Goal: Task Accomplishment & Management: Use online tool/utility

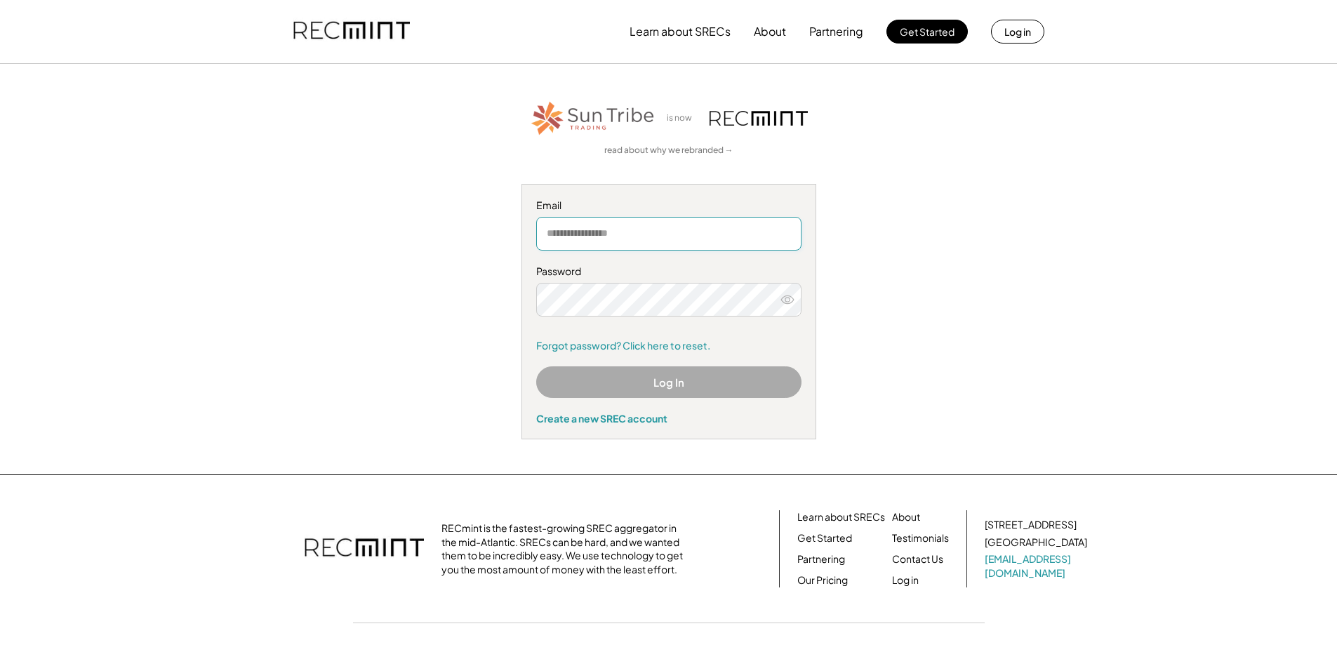
click at [606, 225] on input "email" at bounding box center [668, 234] width 265 height 34
type input "**********"
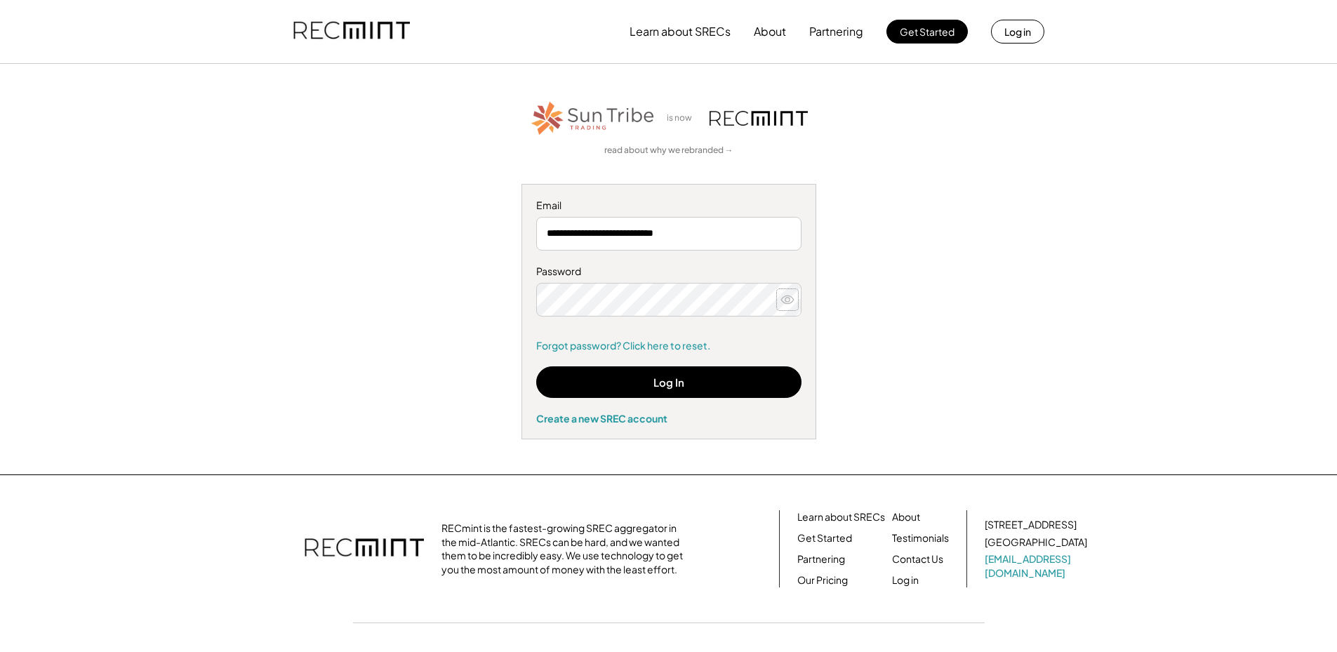
click at [783, 299] on icon at bounding box center [787, 300] width 14 height 14
click at [784, 376] on button "Log In" at bounding box center [668, 382] width 265 height 32
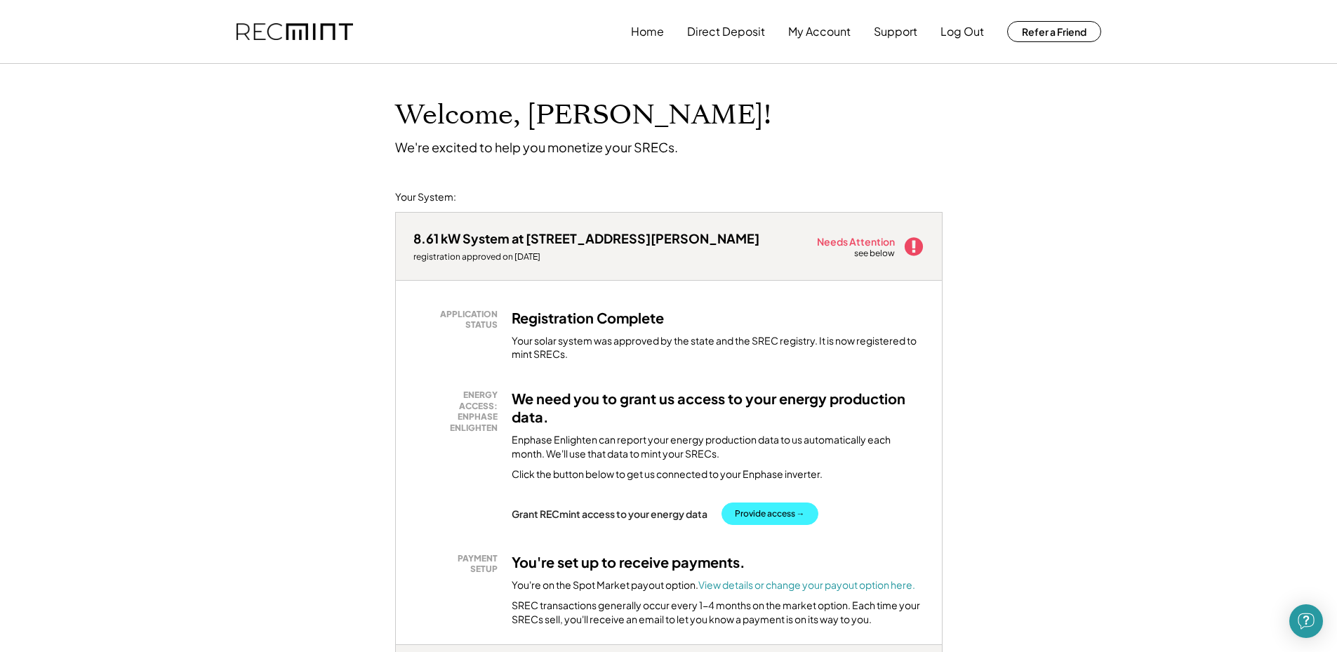
click at [790, 514] on button "Provide access →" at bounding box center [769, 513] width 97 height 22
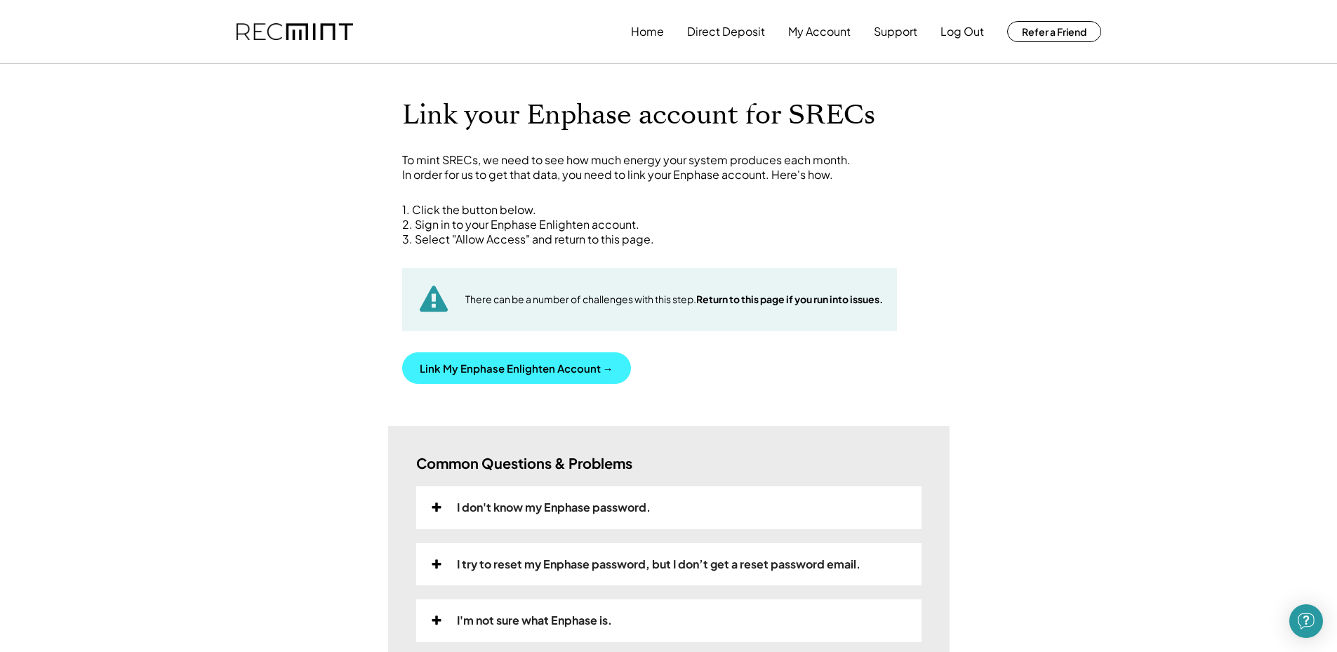
click at [561, 380] on button "Link My Enphase Enlighten Account →" at bounding box center [516, 368] width 229 height 32
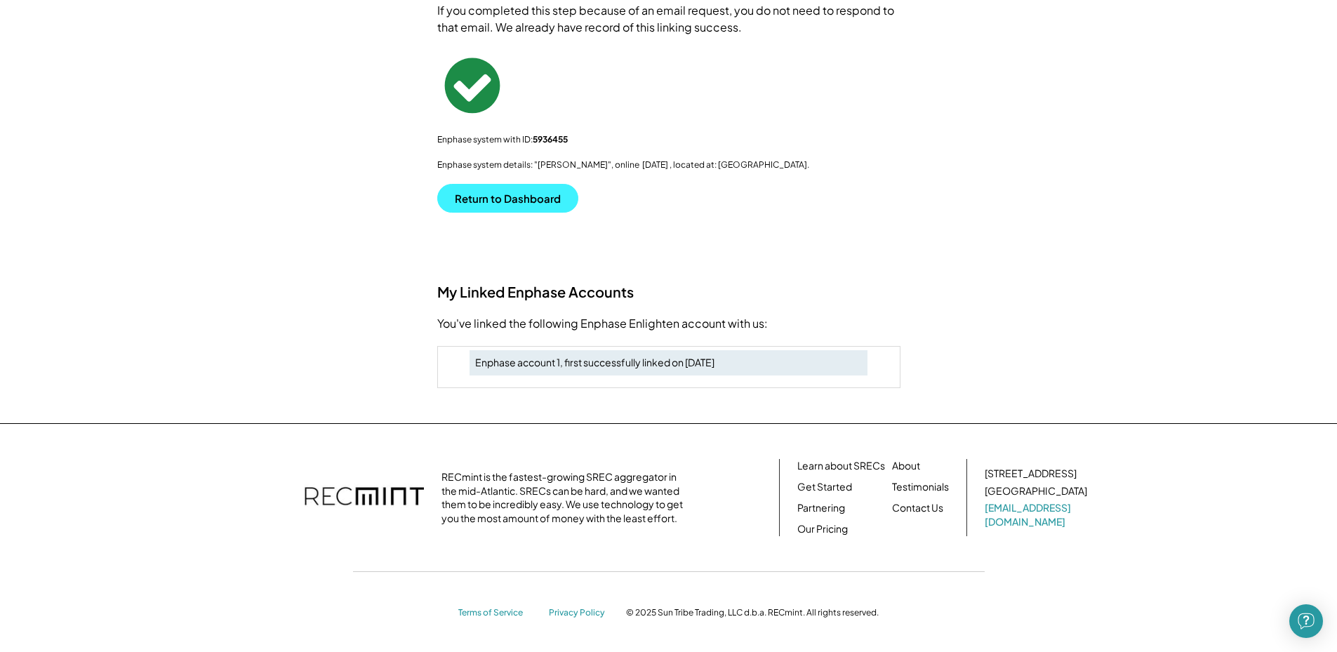
scroll to position [232, 0]
click at [537, 197] on button "Return to Dashboard" at bounding box center [507, 196] width 141 height 29
